Goal: Task Accomplishment & Management: Manage account settings

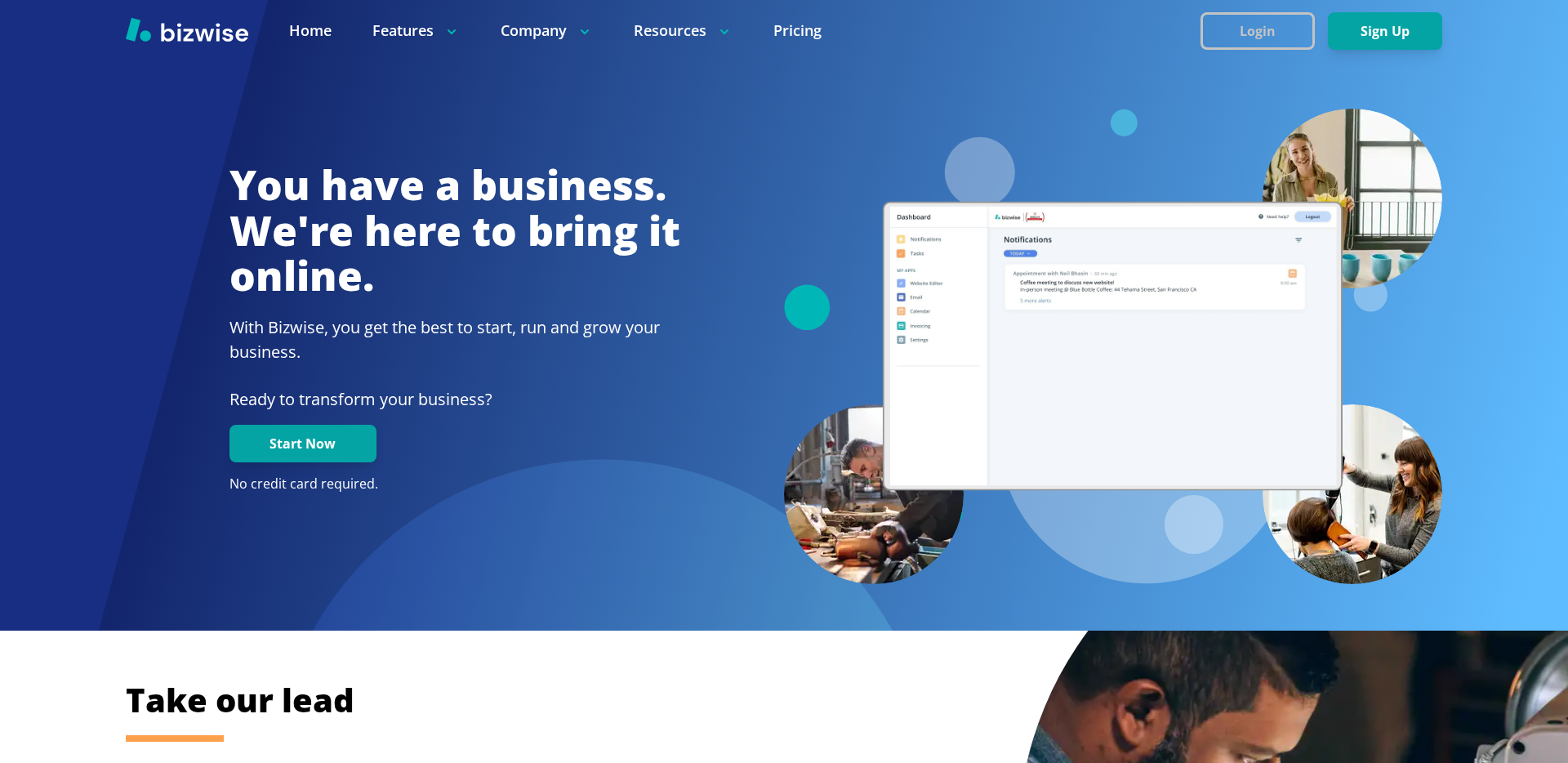
click at [1227, 40] on button "Login" at bounding box center [1258, 31] width 114 height 37
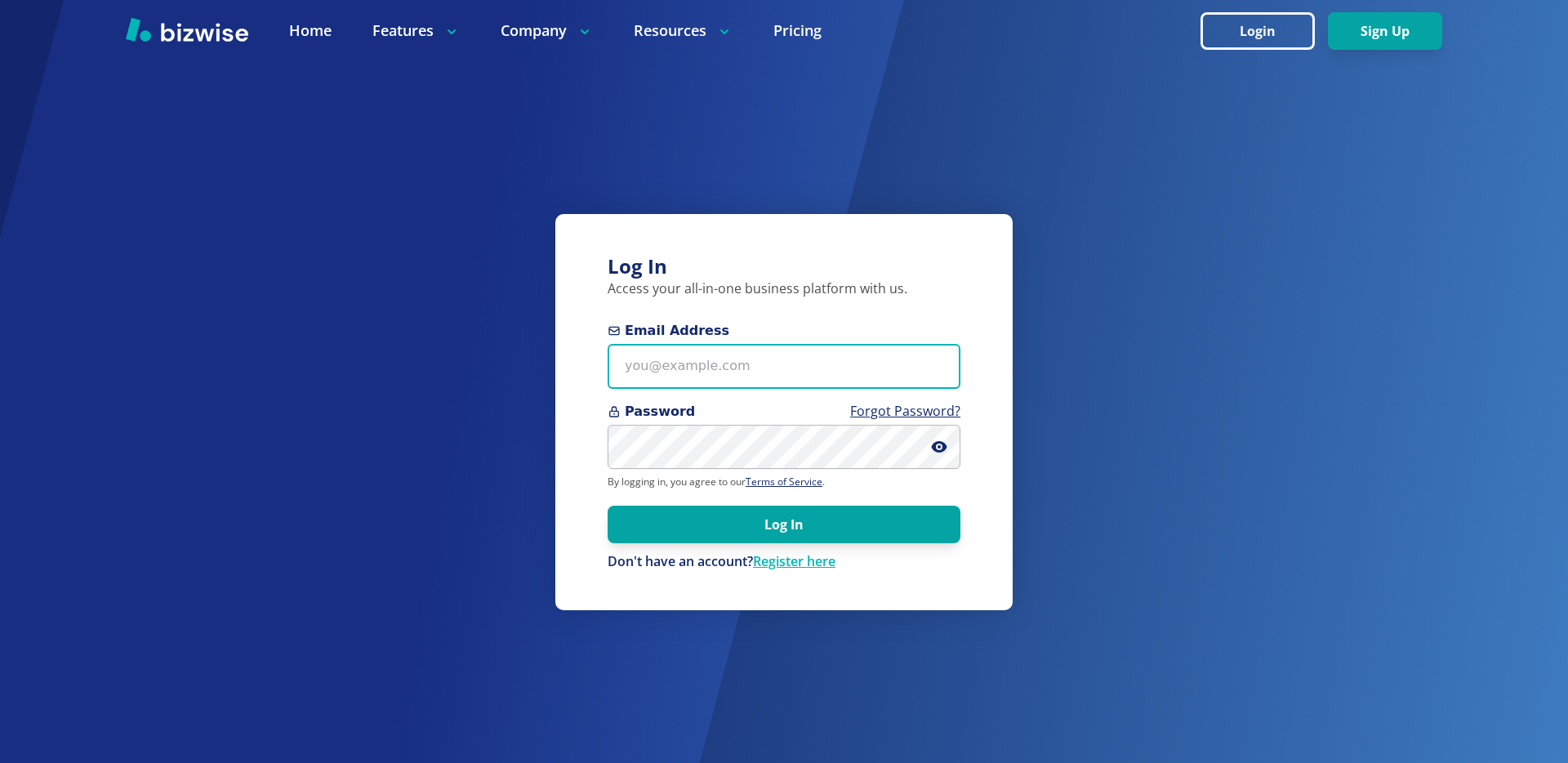
click at [691, 363] on input "Email Address" at bounding box center [784, 367] width 352 height 45
type input "[EMAIL_ADDRESS][DOMAIN_NAME]"
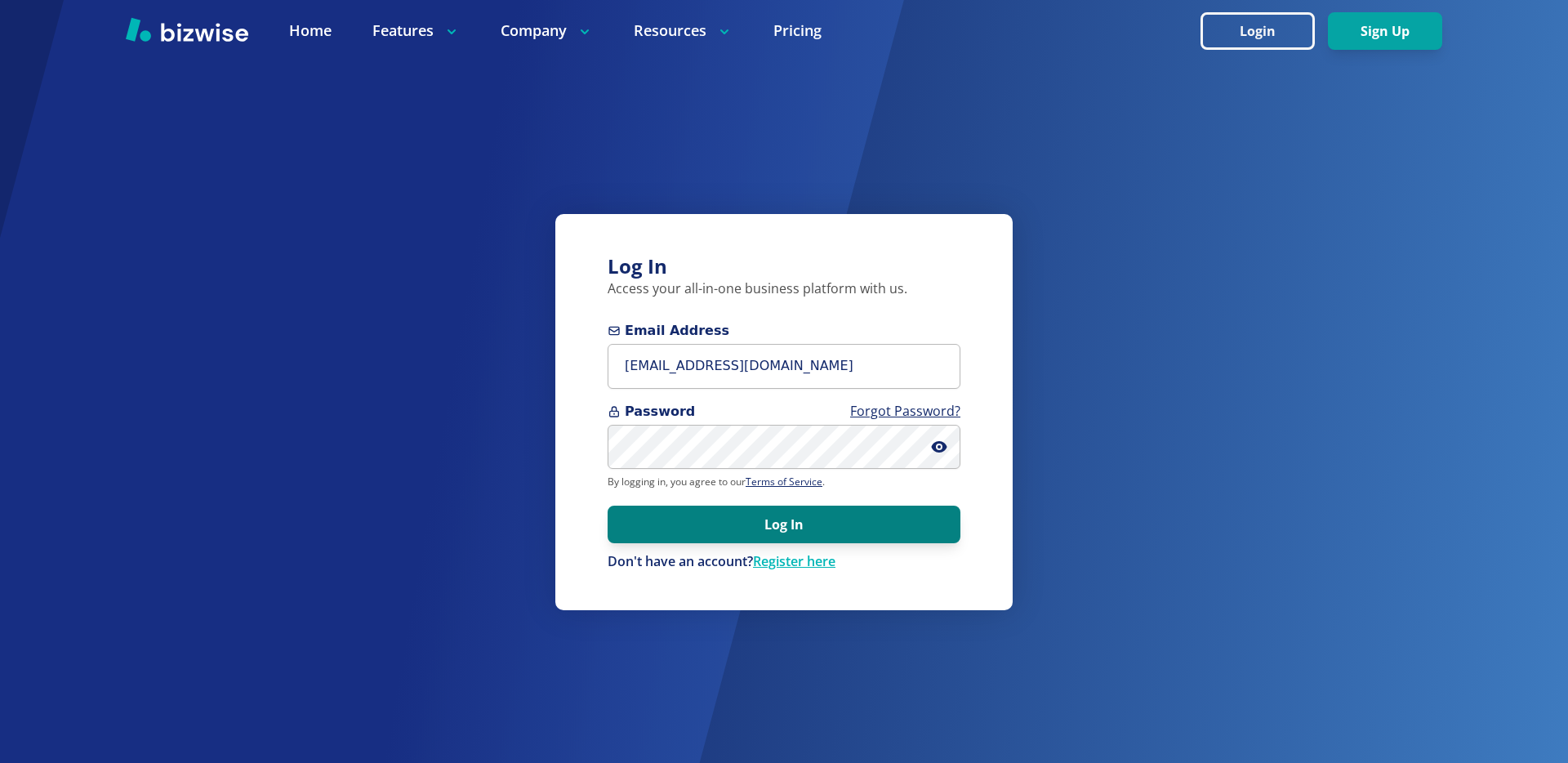
click at [765, 520] on button "Log In" at bounding box center [784, 525] width 352 height 37
